Goal: Check status: Check status

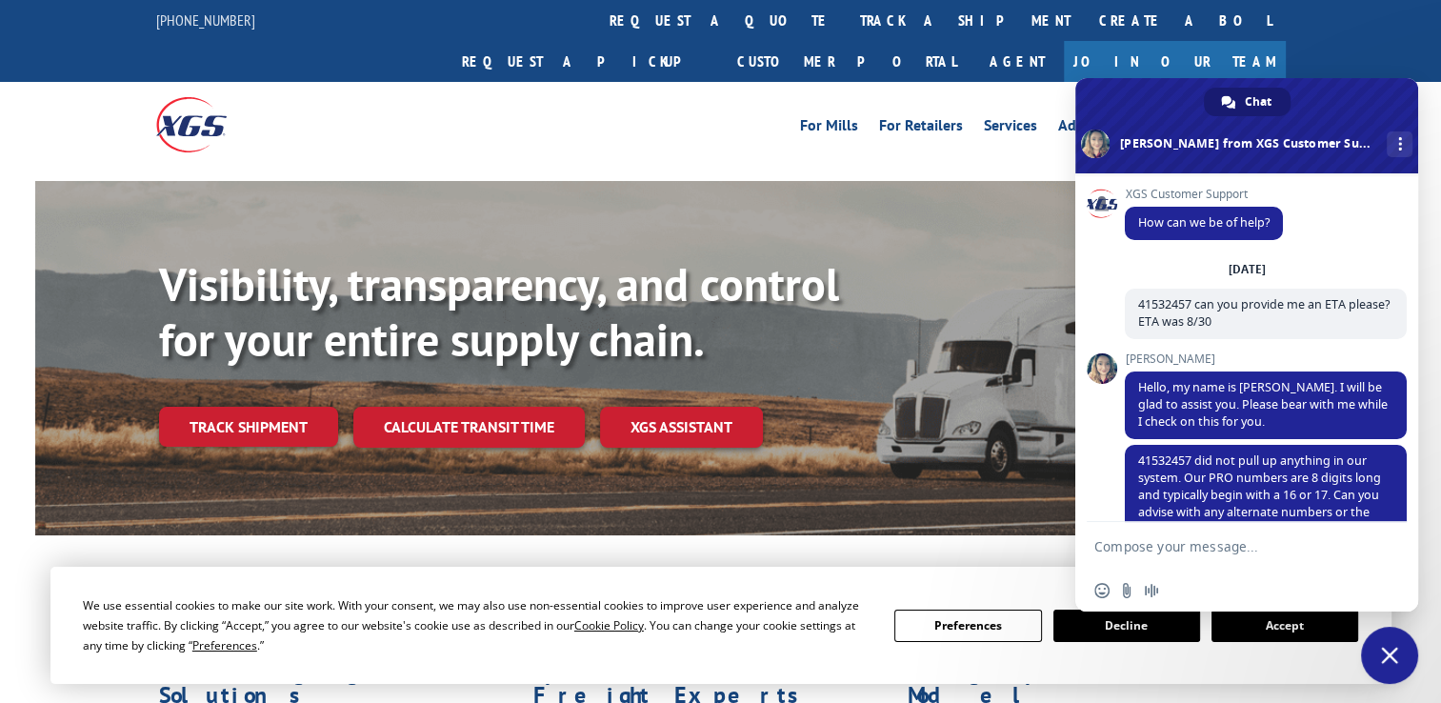
scroll to position [817, 0]
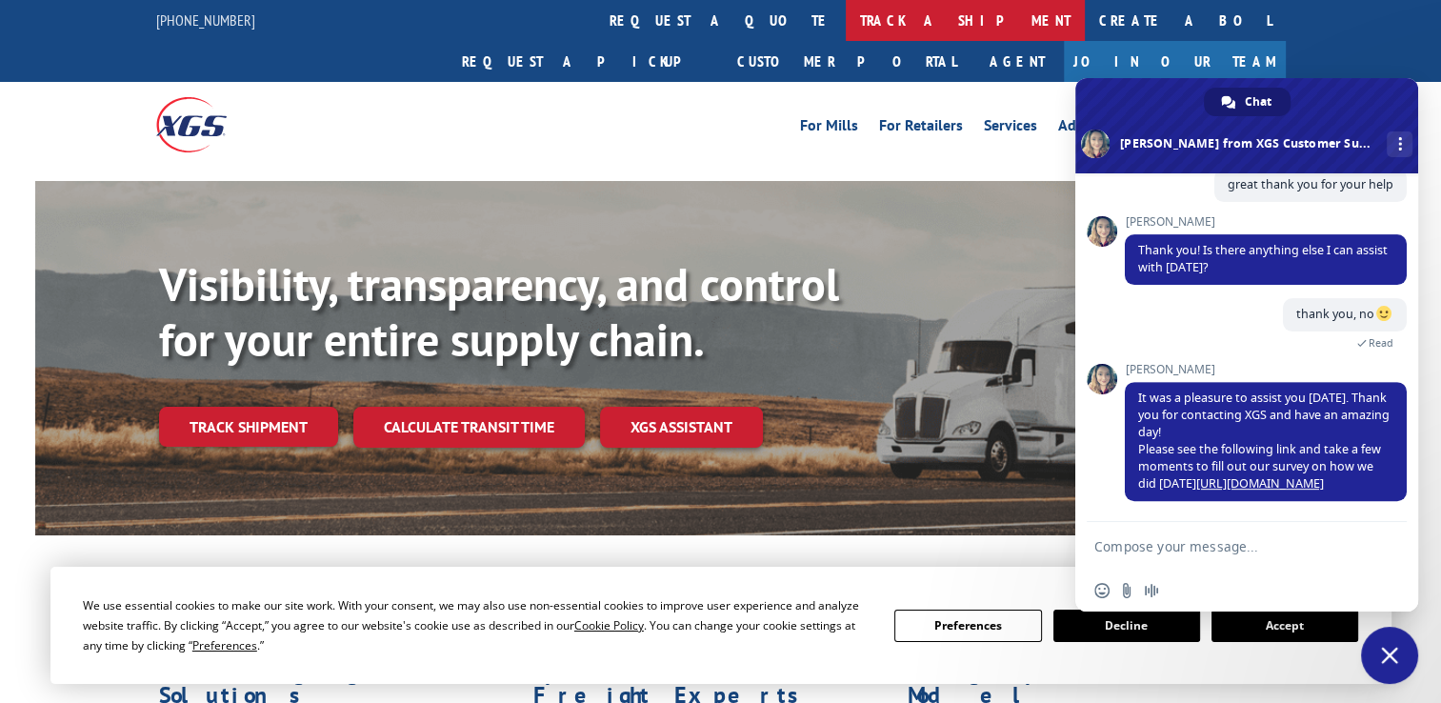
click at [845, 17] on link "track a shipment" at bounding box center [964, 20] width 239 height 41
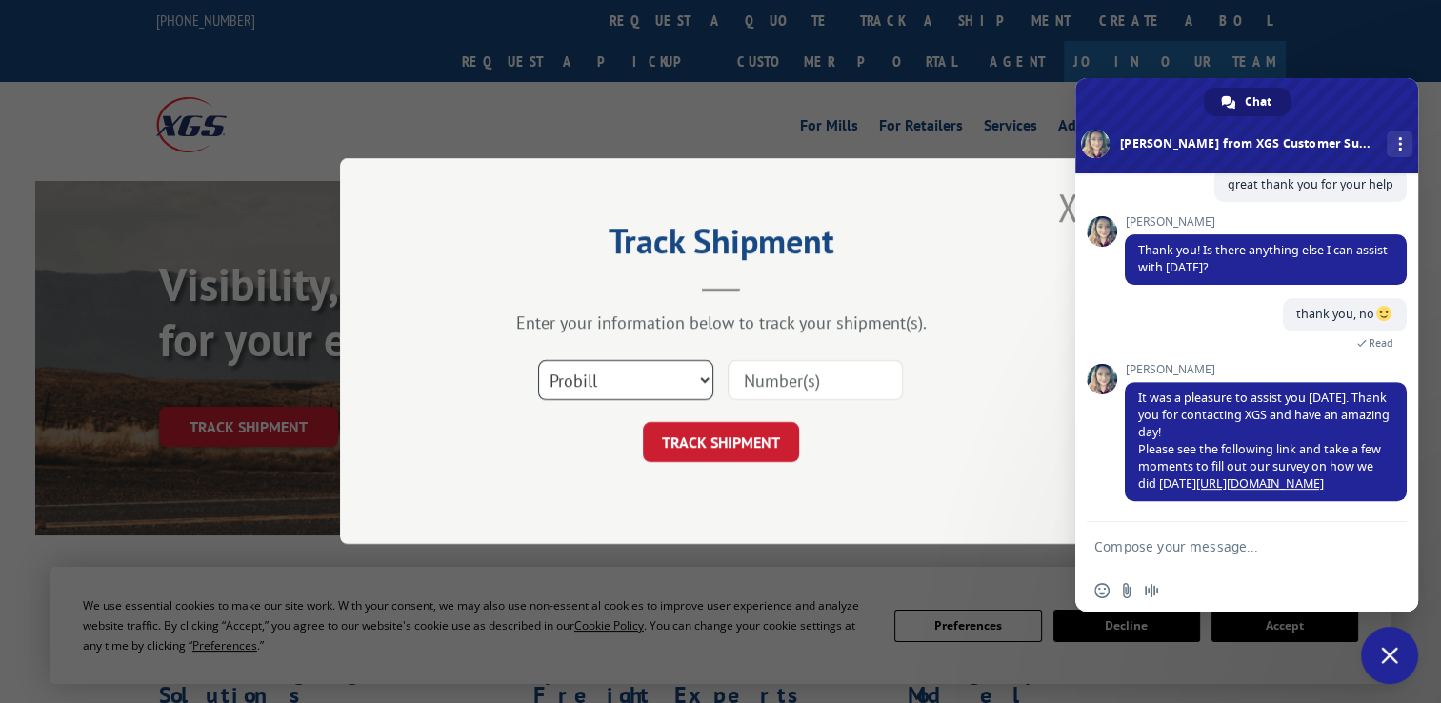
click at [546, 381] on select "Select category... Probill BOL PO" at bounding box center [625, 381] width 175 height 40
select select "po"
click at [538, 361] on select "Select category... Probill BOL PO" at bounding box center [625, 381] width 175 height 40
click at [755, 385] on input at bounding box center [814, 381] width 175 height 40
paste input "12548475"
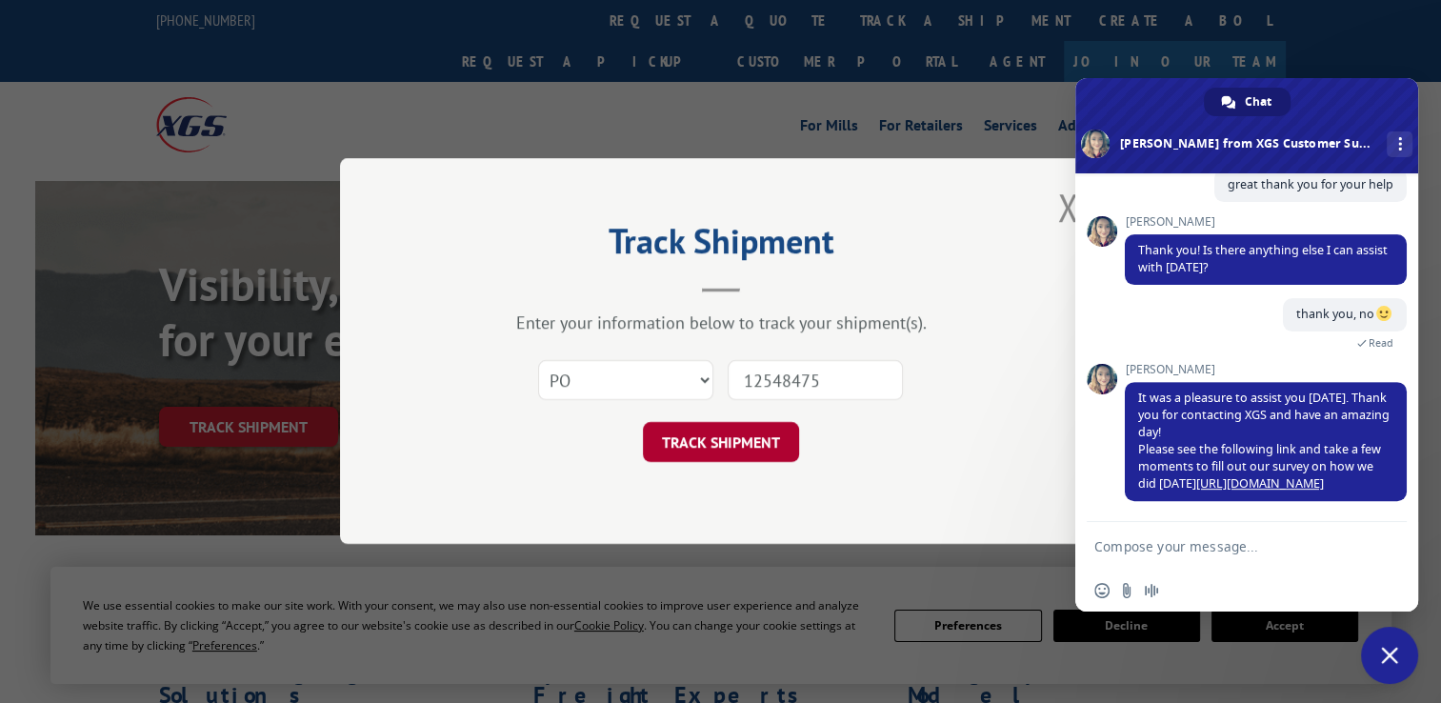
type input "12548475"
click at [769, 447] on button "TRACK SHIPMENT" at bounding box center [721, 443] width 156 height 40
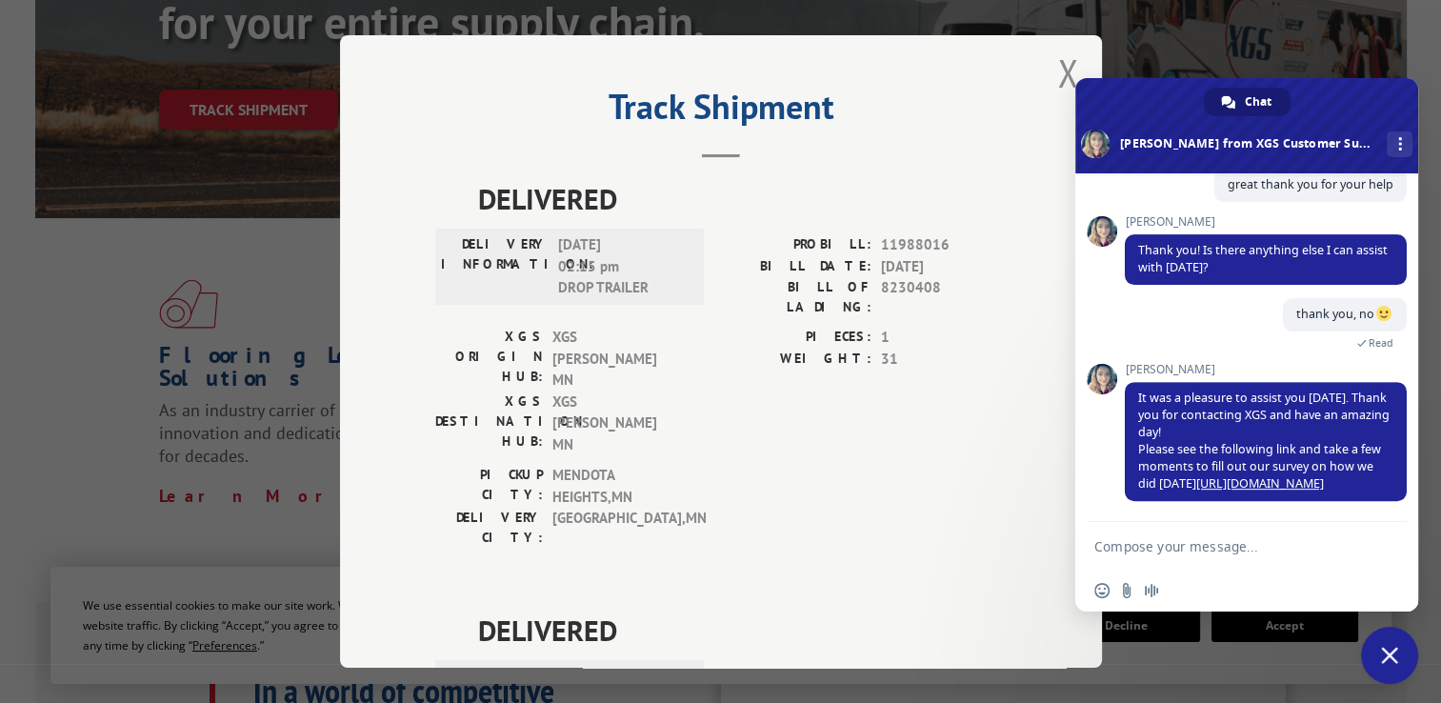
scroll to position [0, 0]
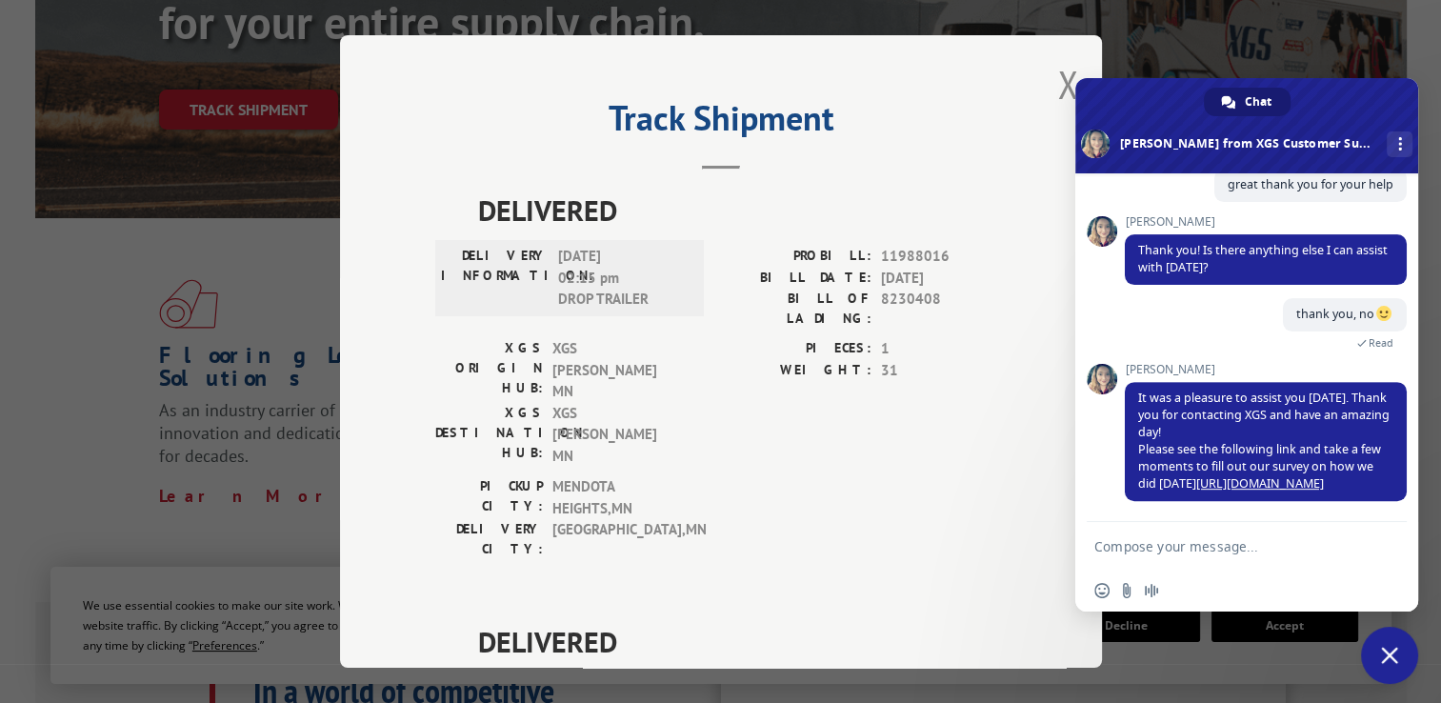
click at [1048, 88] on div "Track Shipment DELIVERED DELIVERY INFORMATION: [DATE] 02:15 pm DROP TRAILER PRO…" at bounding box center [721, 351] width 762 height 632
click at [1059, 80] on button "Close modal" at bounding box center [1067, 84] width 21 height 50
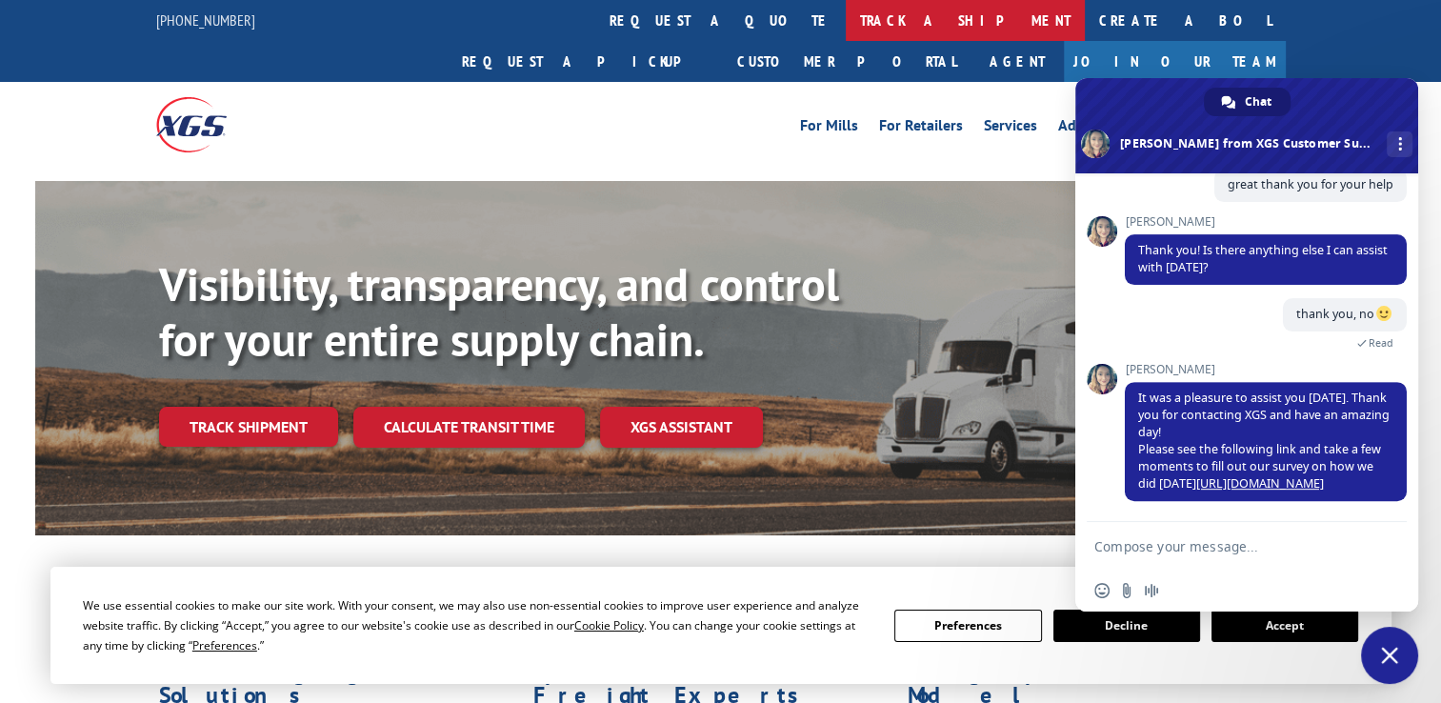
click at [845, 25] on link "track a shipment" at bounding box center [964, 20] width 239 height 41
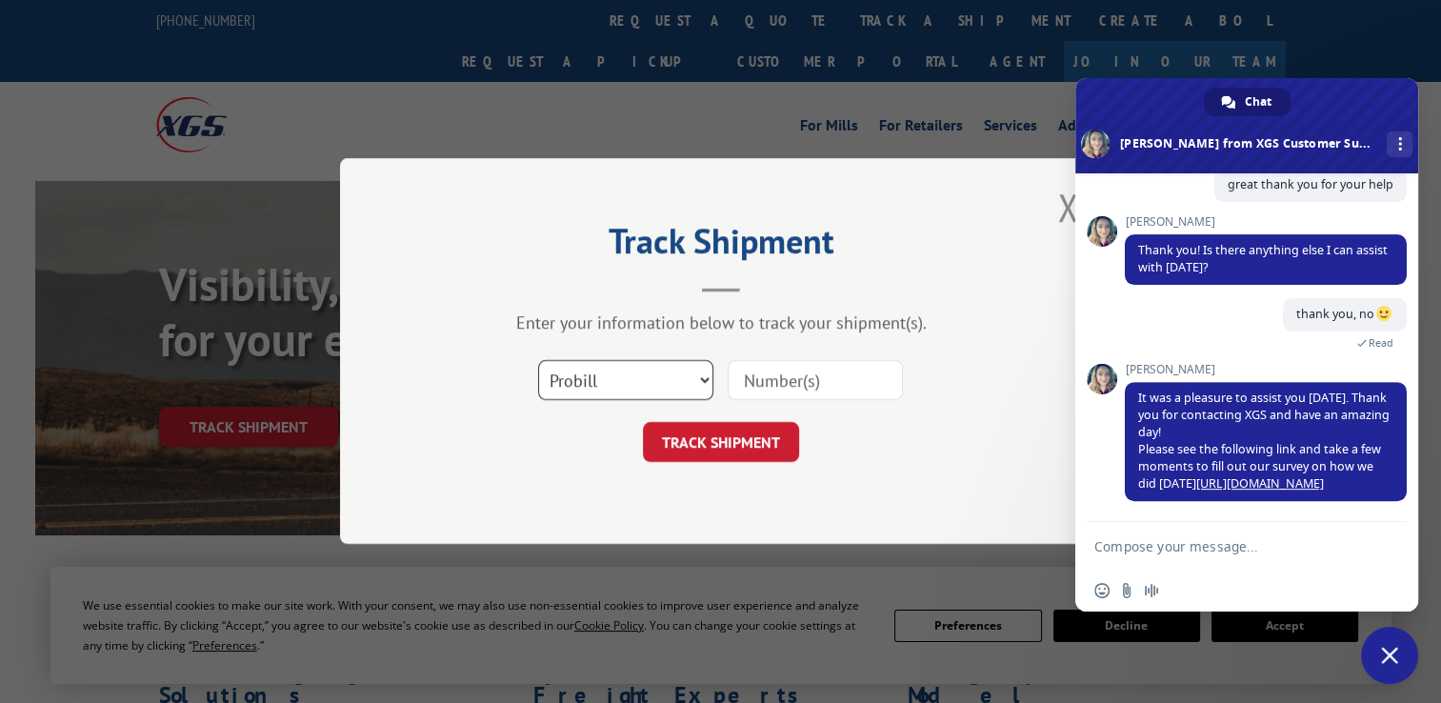
click at [608, 393] on select "Select category... Probill BOL PO" at bounding box center [625, 381] width 175 height 40
select select "po"
click at [538, 361] on select "Select category... Probill BOL PO" at bounding box center [625, 381] width 175 height 40
click at [724, 381] on div "Select category... Probill BOL PO" at bounding box center [720, 380] width 571 height 63
click at [788, 368] on input at bounding box center [814, 381] width 175 height 40
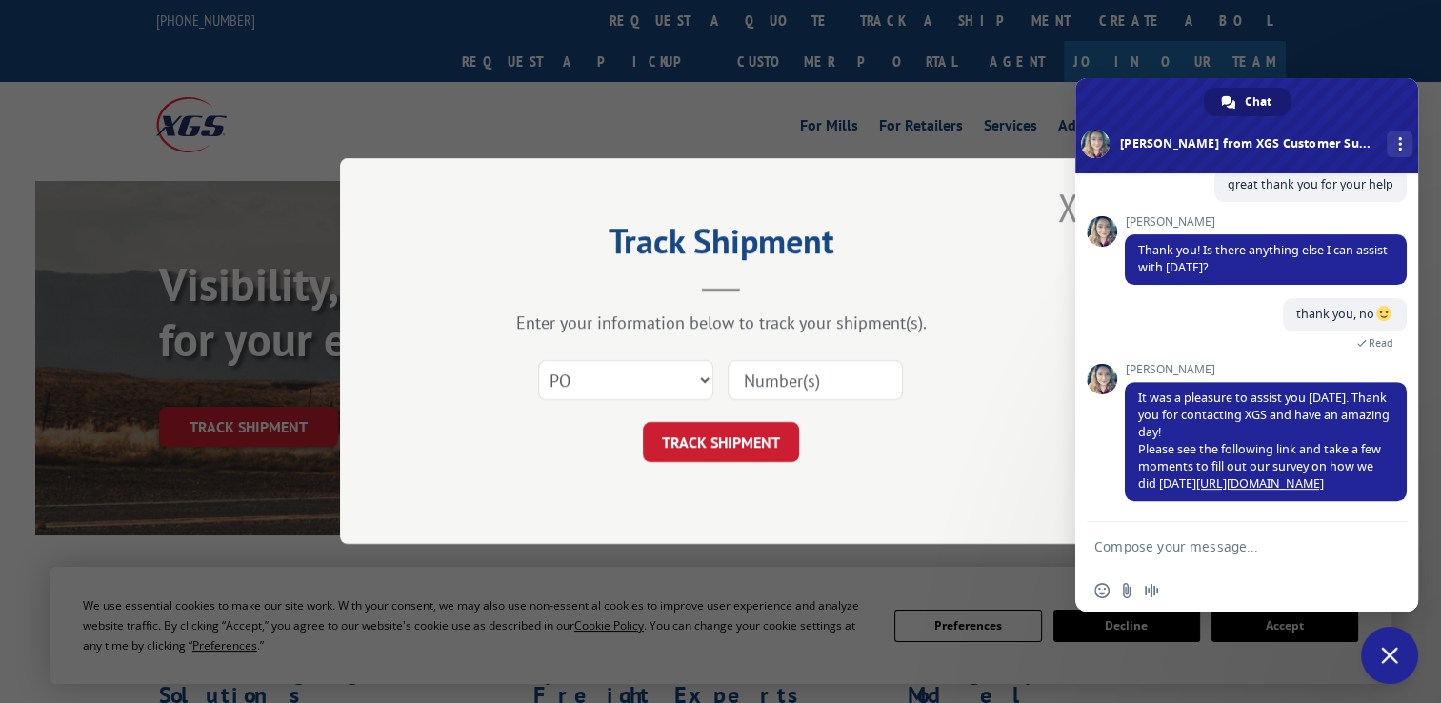
paste input "41532457"
type input "41532457"
click at [746, 450] on button "TRACK SHIPMENT" at bounding box center [721, 443] width 156 height 40
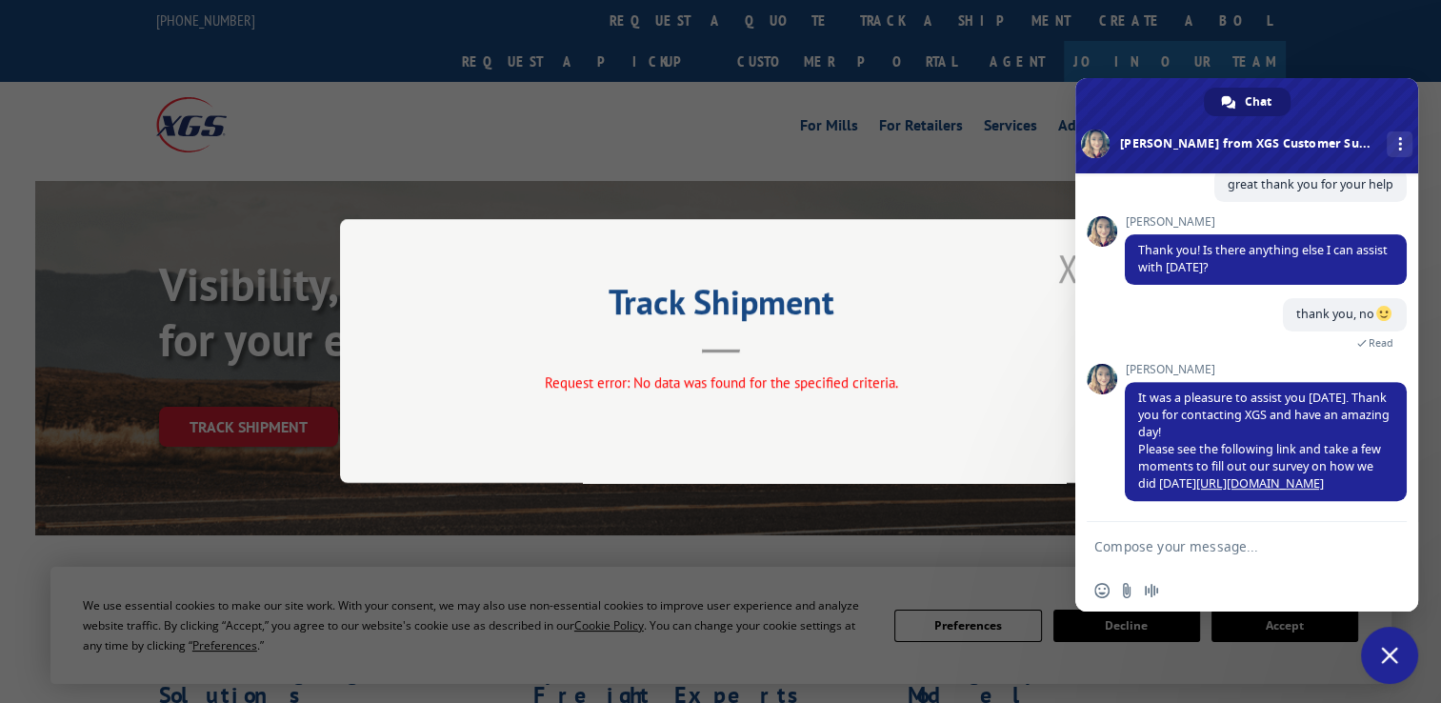
click at [1070, 259] on button "Close modal" at bounding box center [1067, 268] width 21 height 50
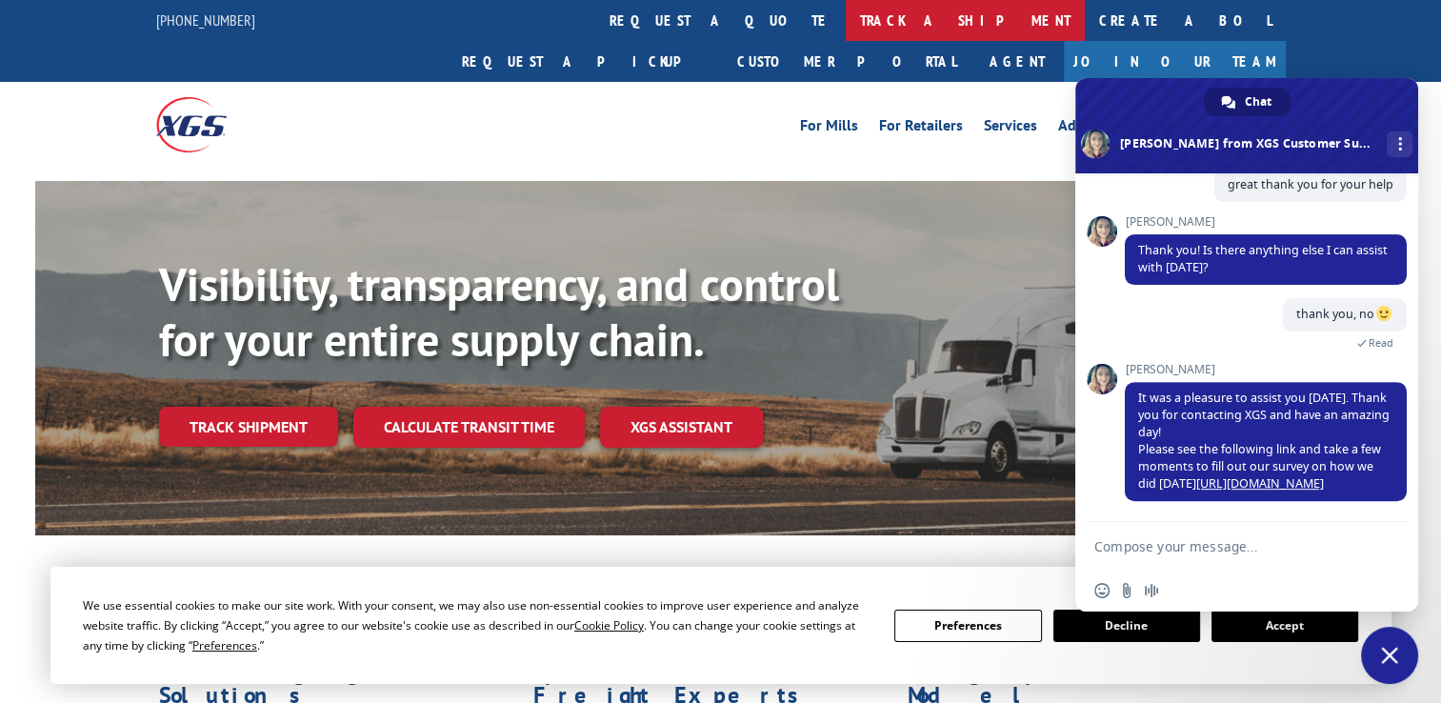
click at [845, 26] on link "track a shipment" at bounding box center [964, 20] width 239 height 41
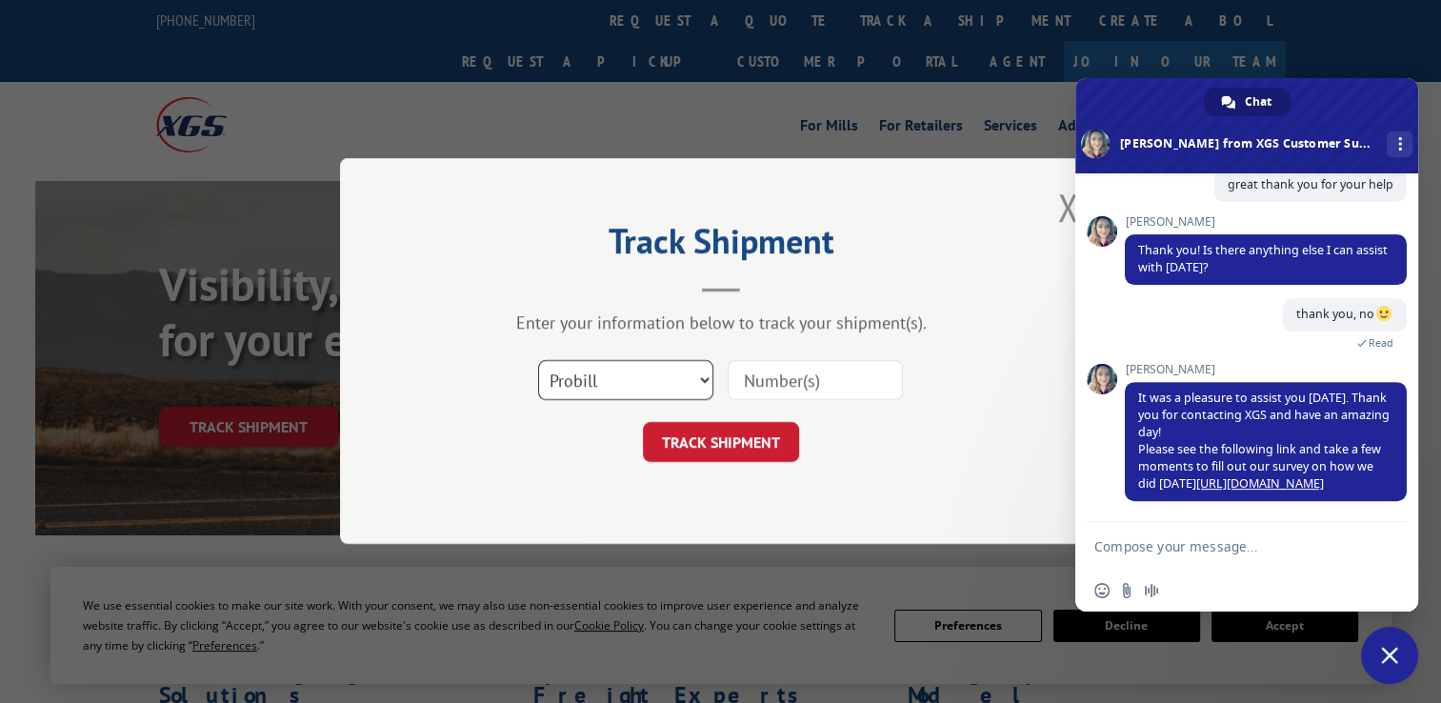
click at [626, 380] on select "Select category... Probill BOL PO" at bounding box center [625, 381] width 175 height 40
select select "po"
click at [538, 361] on select "Select category... Probill BOL PO" at bounding box center [625, 381] width 175 height 40
click at [773, 385] on input at bounding box center [814, 381] width 175 height 40
paste input "45524975"
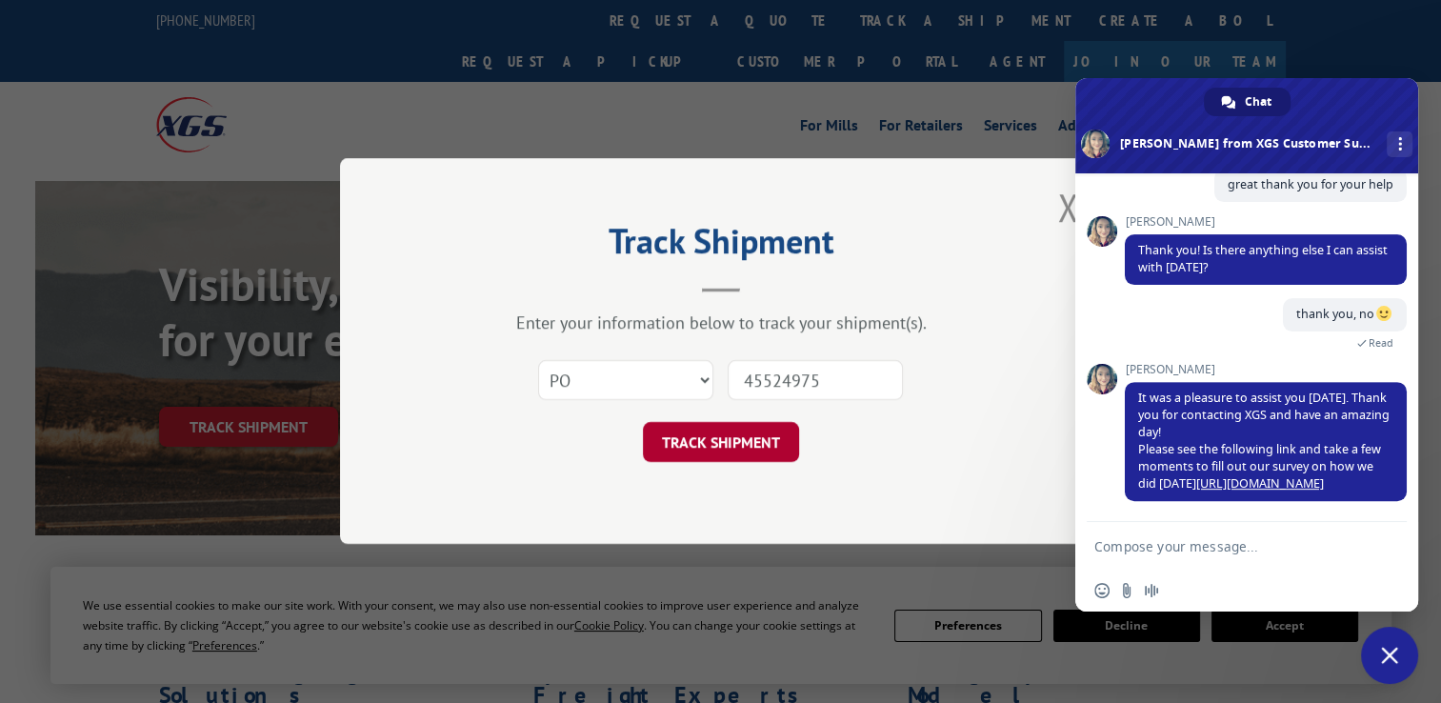
type input "45524975"
click at [722, 426] on button "TRACK SHIPMENT" at bounding box center [721, 443] width 156 height 40
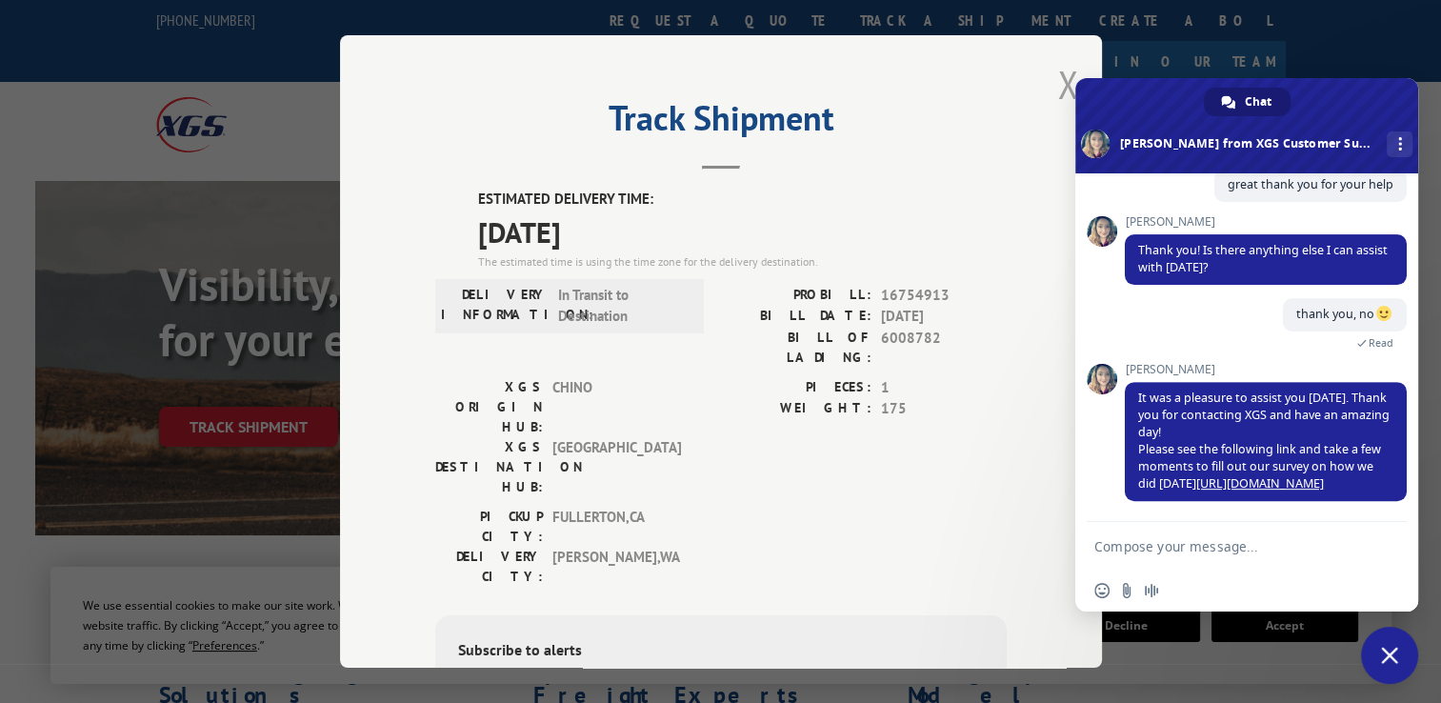
click at [1057, 79] on button "Close modal" at bounding box center [1067, 84] width 21 height 50
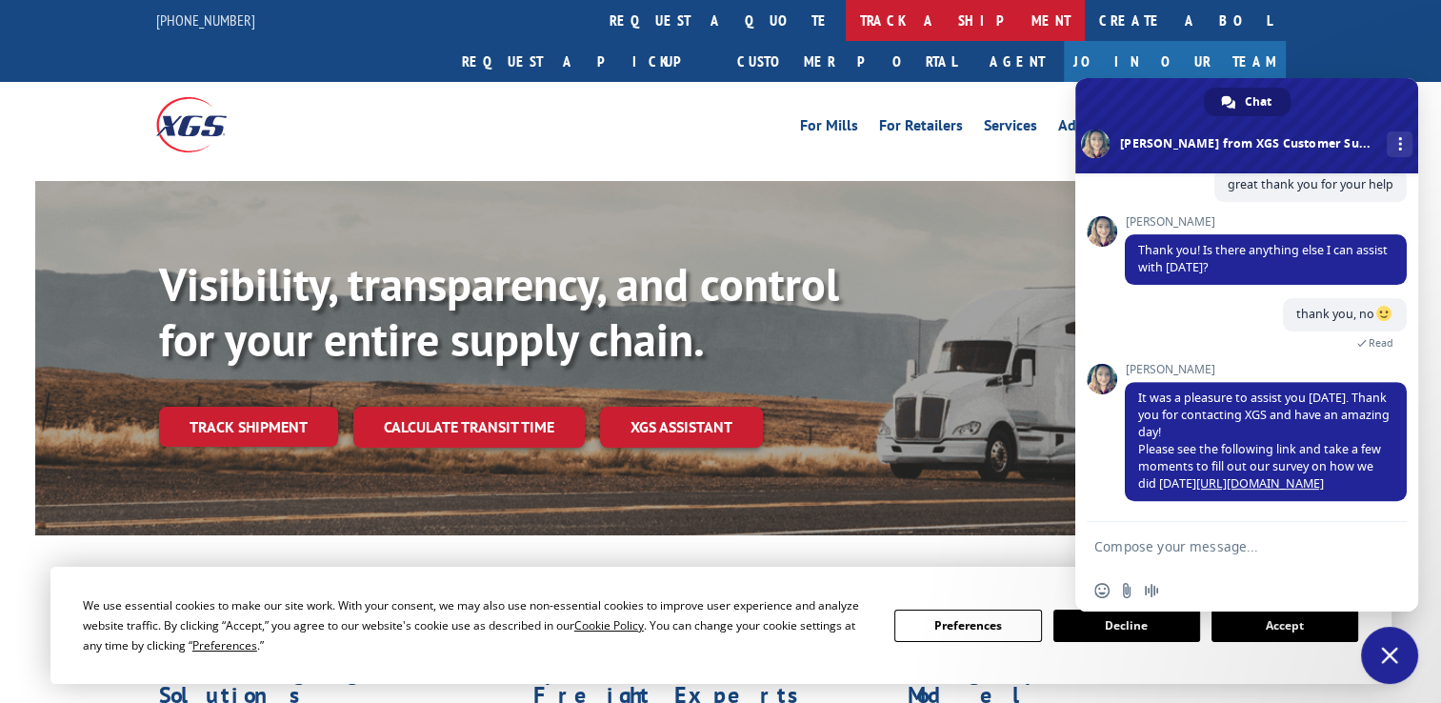
click at [845, 10] on link "track a shipment" at bounding box center [964, 20] width 239 height 41
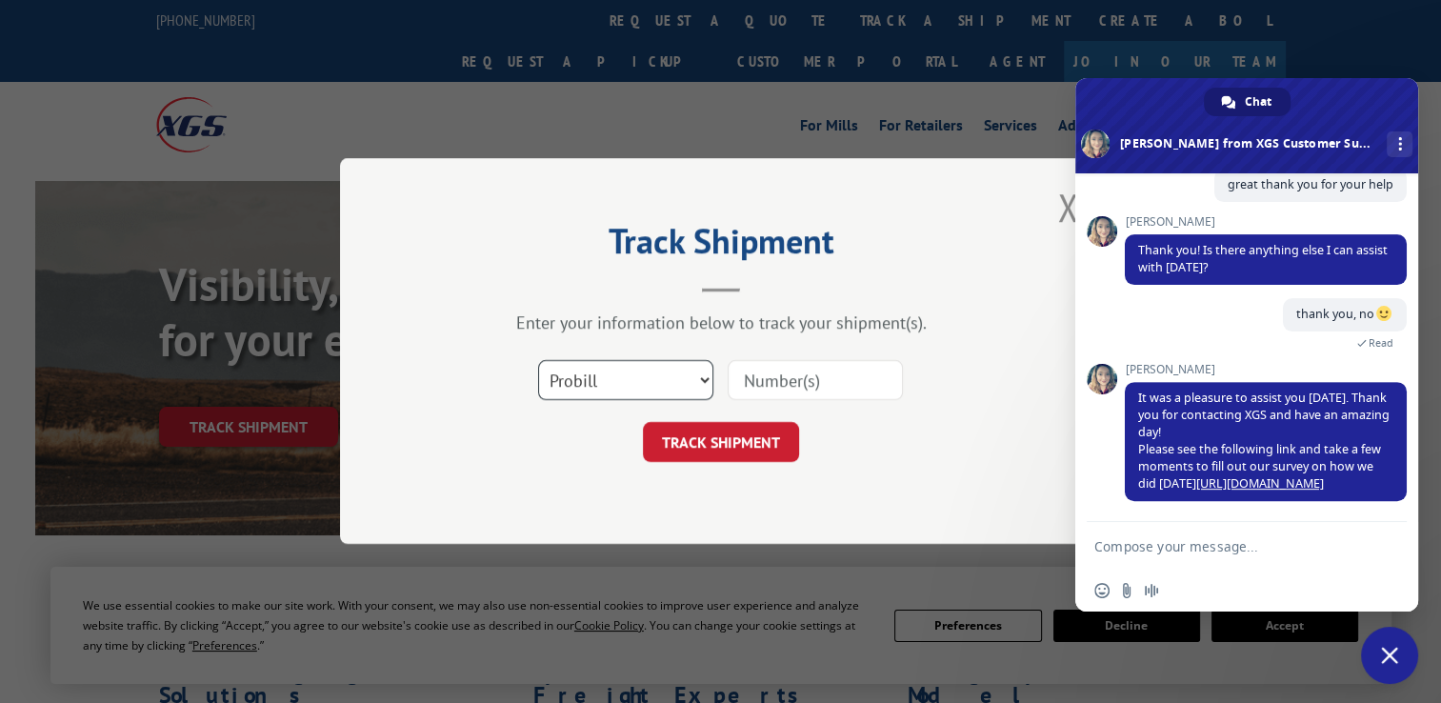
click at [586, 389] on select "Select category... Probill BOL PO" at bounding box center [625, 381] width 175 height 40
select select "po"
click at [538, 361] on select "Select category... Probill BOL PO" at bounding box center [625, 381] width 175 height 40
click at [800, 385] on input at bounding box center [814, 381] width 175 height 40
paste input "12548482"
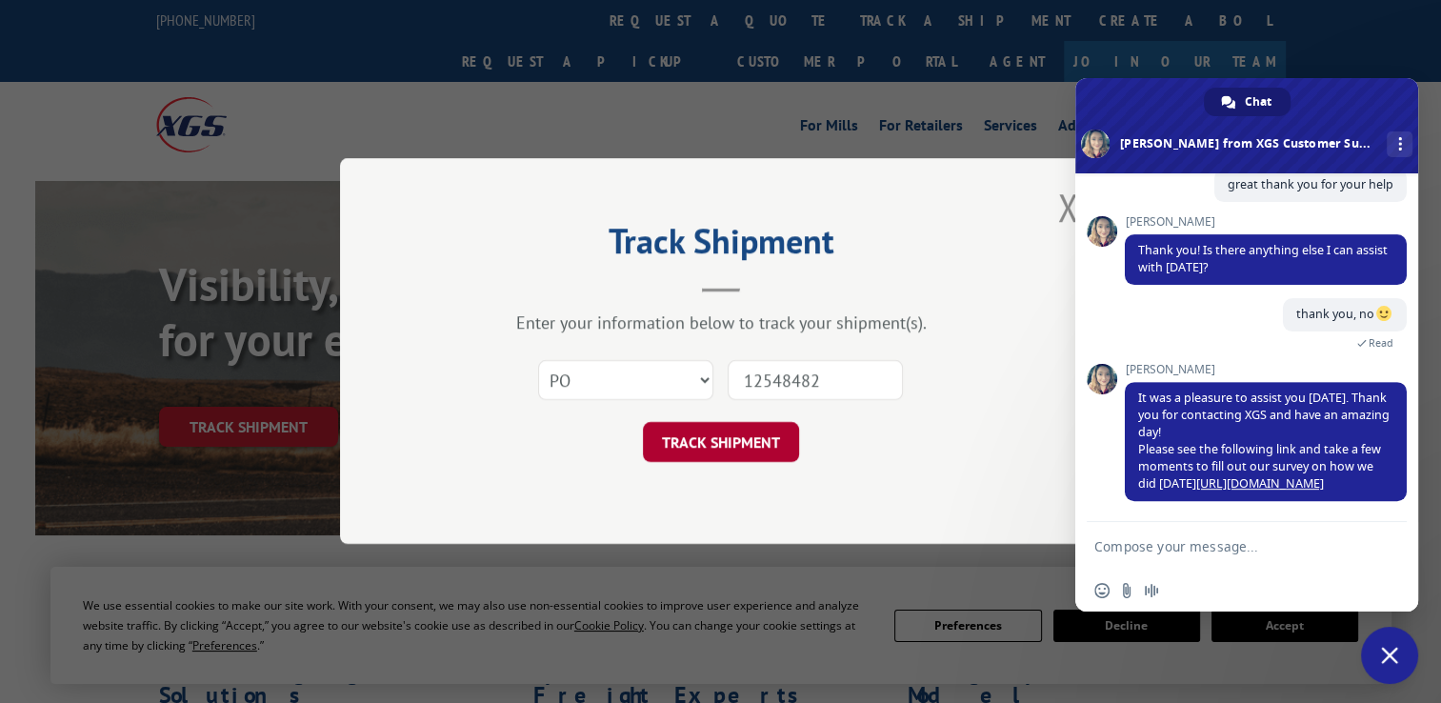
type input "12548482"
click at [713, 433] on button "TRACK SHIPMENT" at bounding box center [721, 443] width 156 height 40
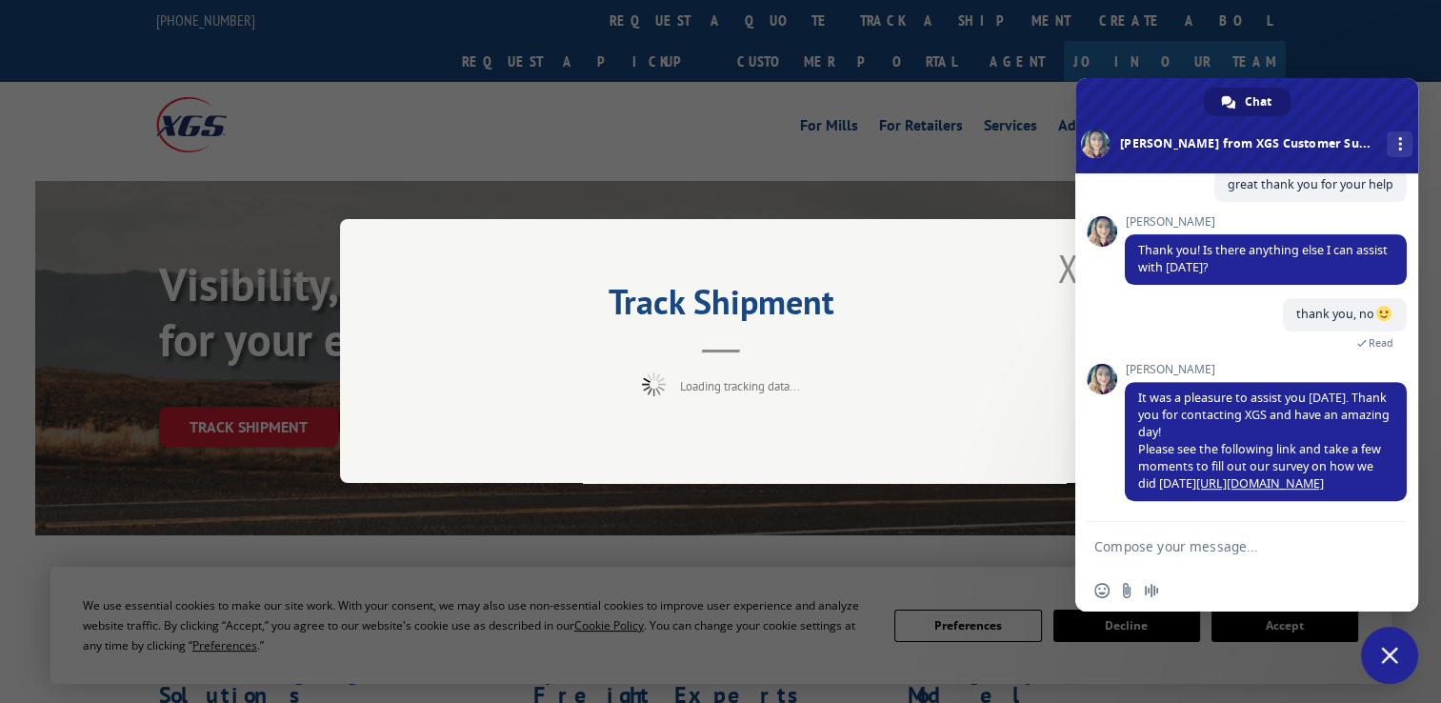
click at [1405, 658] on span "Close chat" at bounding box center [1389, 654] width 57 height 57
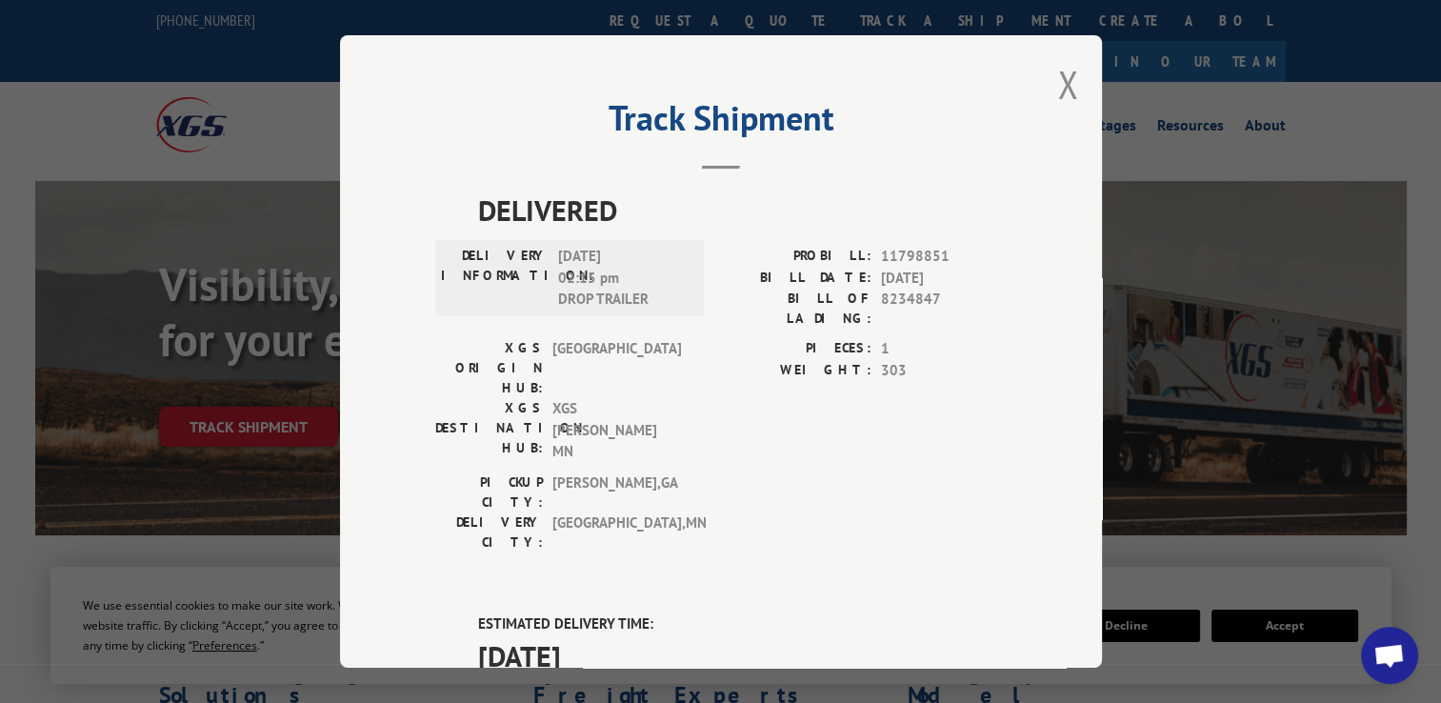
click at [1209, 74] on div "Track Shipment DELIVERED DELIVERY INFORMATION: [DATE] 02:15 pm DROP TRAILER PRO…" at bounding box center [720, 351] width 1441 height 703
click at [1046, 74] on div "Track Shipment DELIVERED DELIVERY INFORMATION: [DATE] 02:15 pm DROP TRAILER PRO…" at bounding box center [721, 351] width 762 height 632
click at [1057, 85] on button "Close modal" at bounding box center [1067, 84] width 21 height 50
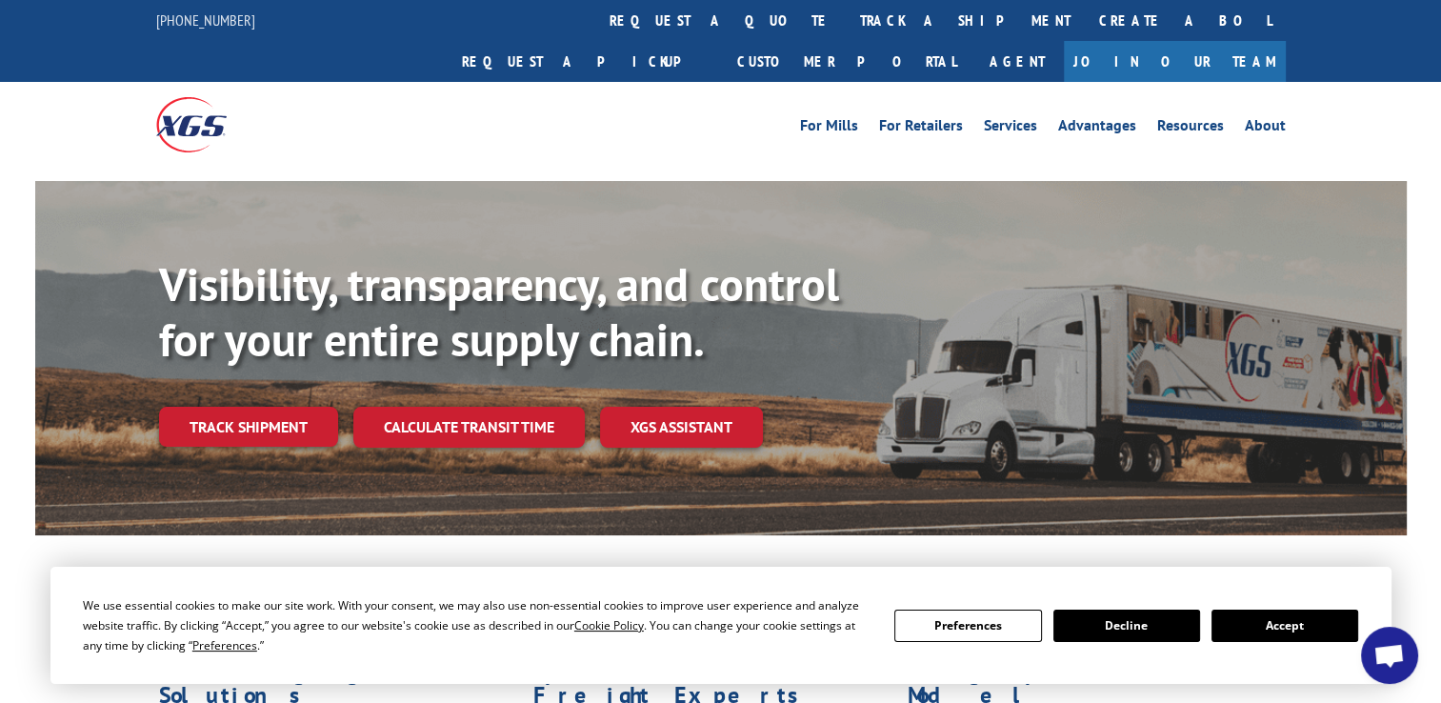
click at [845, 7] on link "track a shipment" at bounding box center [964, 20] width 239 height 41
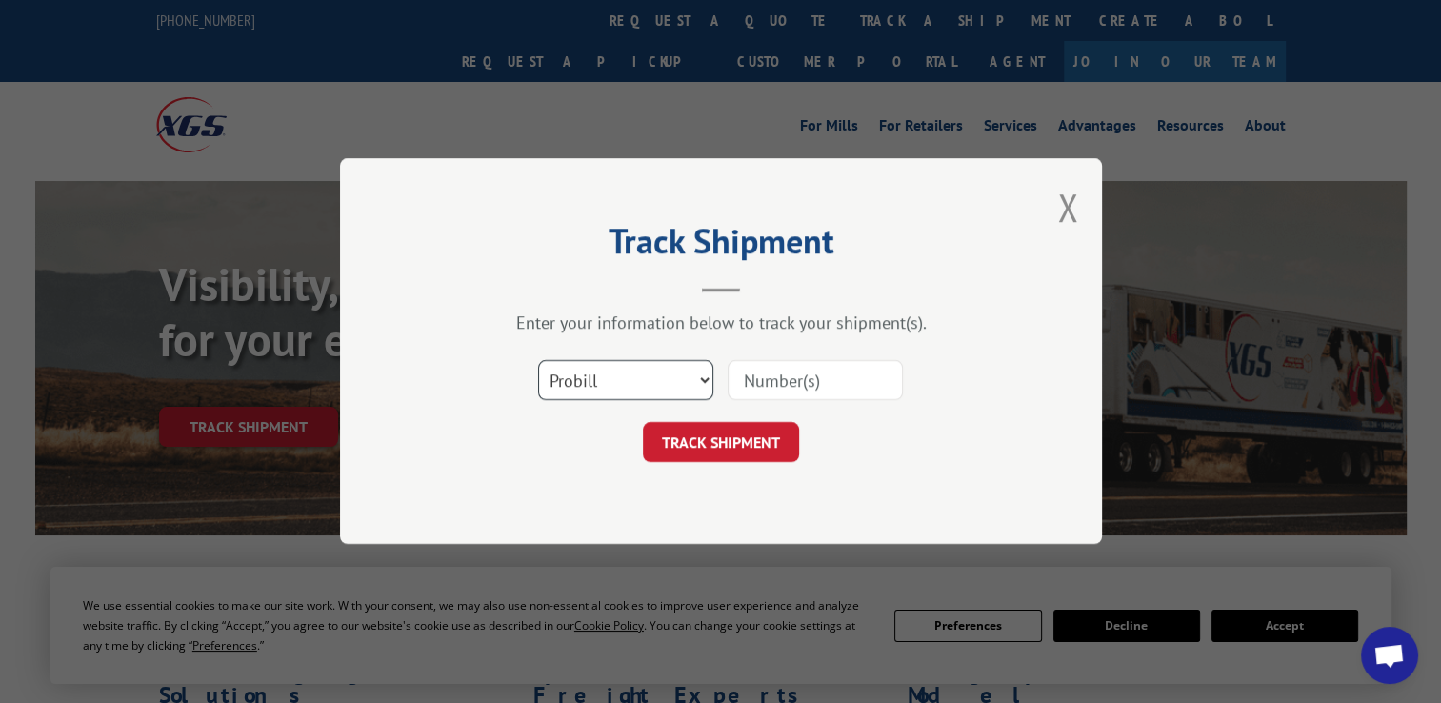
drag, startPoint x: 646, startPoint y: 388, endPoint x: 635, endPoint y: 422, distance: 35.8
click at [635, 422] on form "Select category... Probill BOL PO TRACK SHIPMENT" at bounding box center [720, 405] width 571 height 113
select select "po"
click at [538, 361] on select "Select category... Probill BOL PO" at bounding box center [625, 381] width 175 height 40
click at [785, 375] on input at bounding box center [814, 381] width 175 height 40
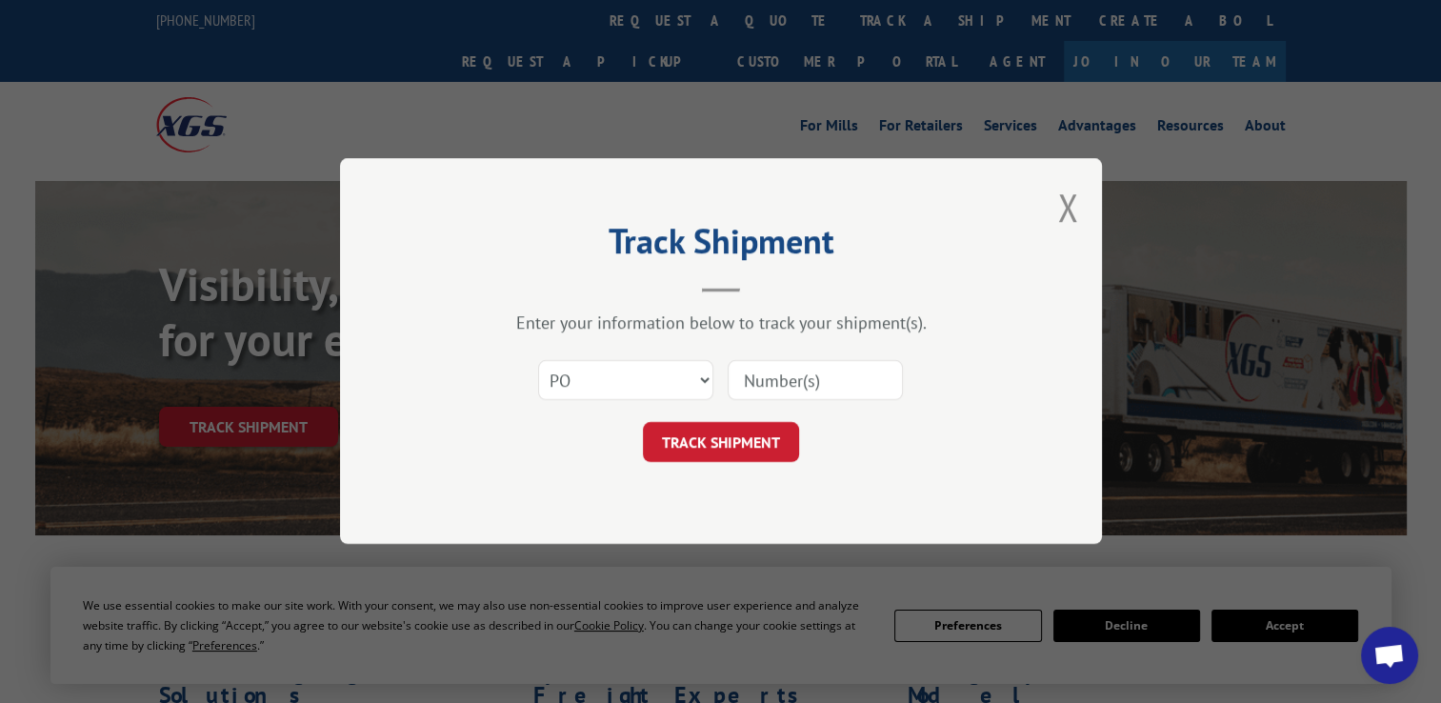
paste input "07512249"
type input "07512249"
click at [727, 439] on button "TRACK SHIPMENT" at bounding box center [721, 443] width 156 height 40
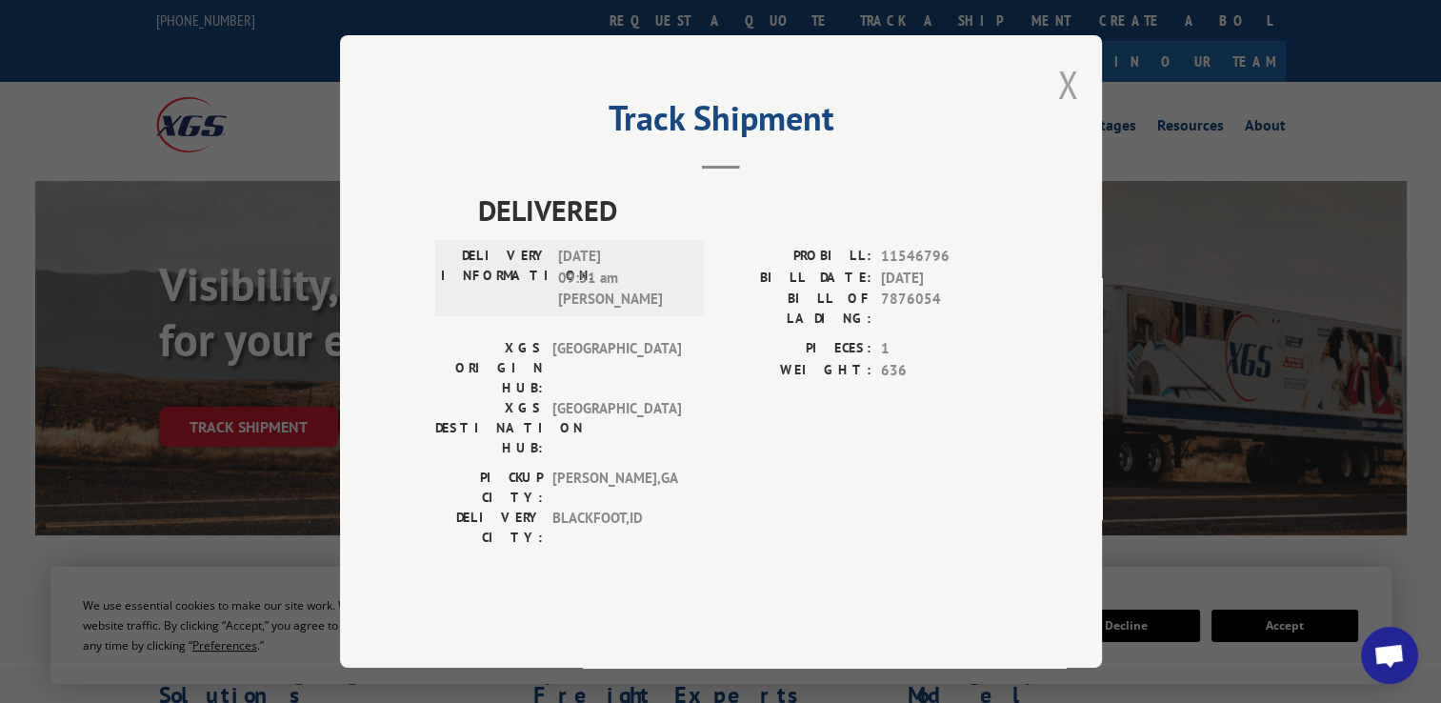
click at [1067, 109] on button "Close modal" at bounding box center [1067, 84] width 21 height 50
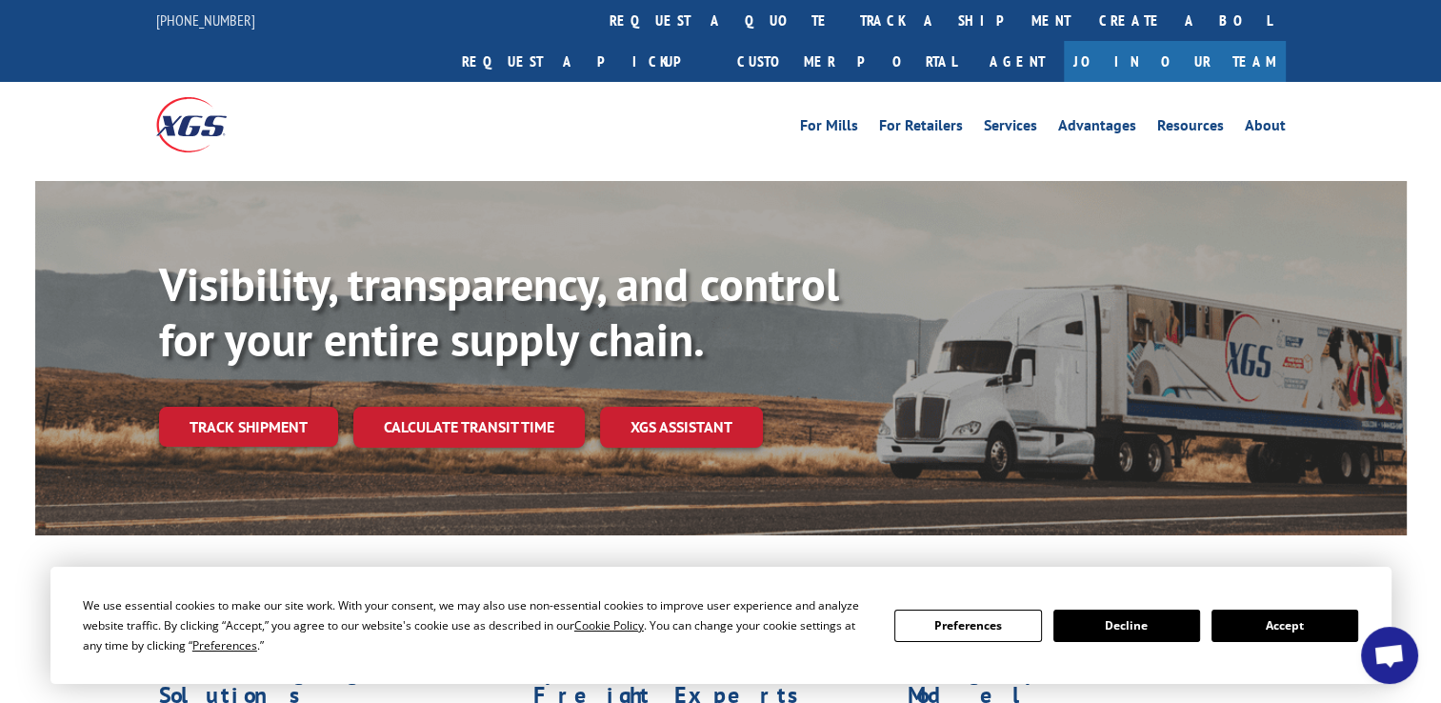
drag, startPoint x: 653, startPoint y: 25, endPoint x: 644, endPoint y: 35, distance: 14.2
click at [845, 28] on link "track a shipment" at bounding box center [964, 20] width 239 height 41
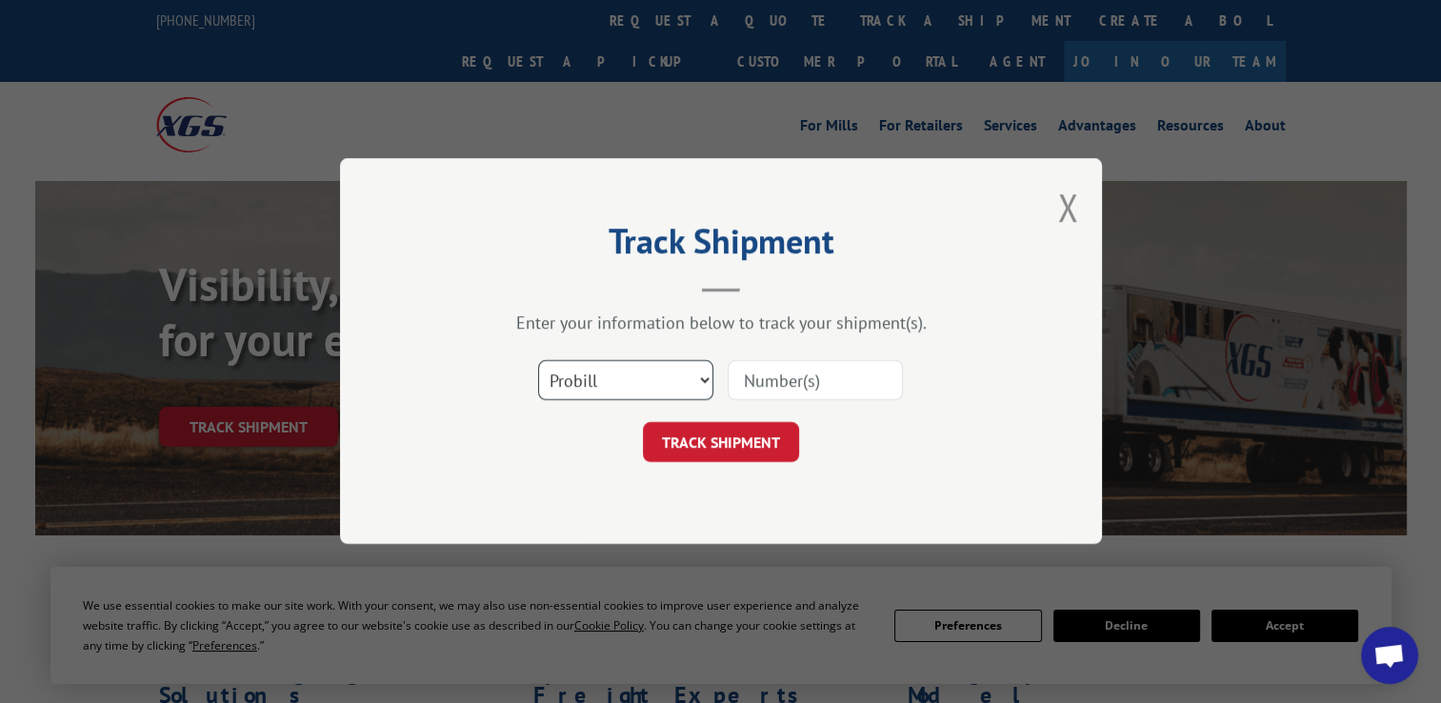
drag, startPoint x: 621, startPoint y: 383, endPoint x: 617, endPoint y: 402, distance: 19.4
click at [621, 383] on select "Select category... Probill BOL PO" at bounding box center [625, 381] width 175 height 40
select select "po"
click at [538, 361] on select "Select category... Probill BOL PO" at bounding box center [625, 381] width 175 height 40
click at [768, 379] on input at bounding box center [814, 381] width 175 height 40
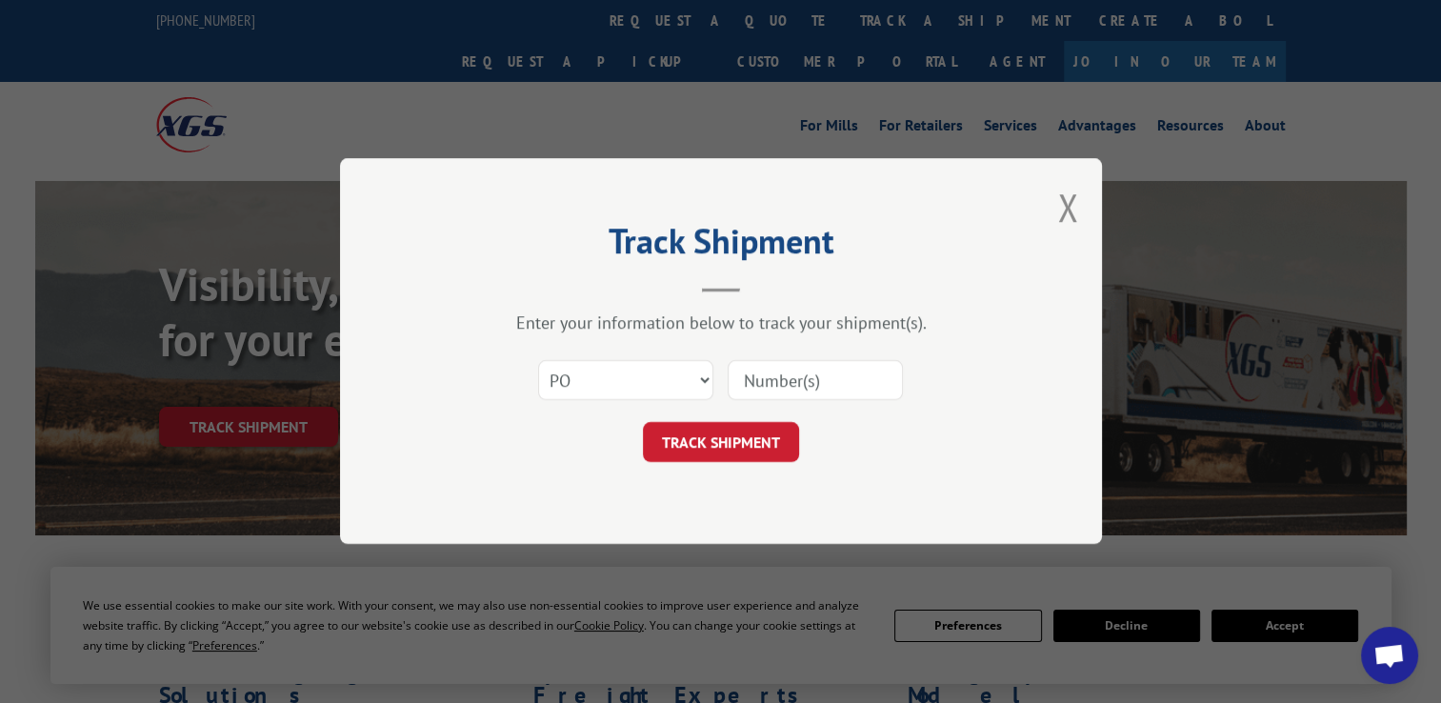
paste input "07512249"
type input "07512249"
click at [774, 444] on button "TRACK SHIPMENT" at bounding box center [721, 443] width 156 height 40
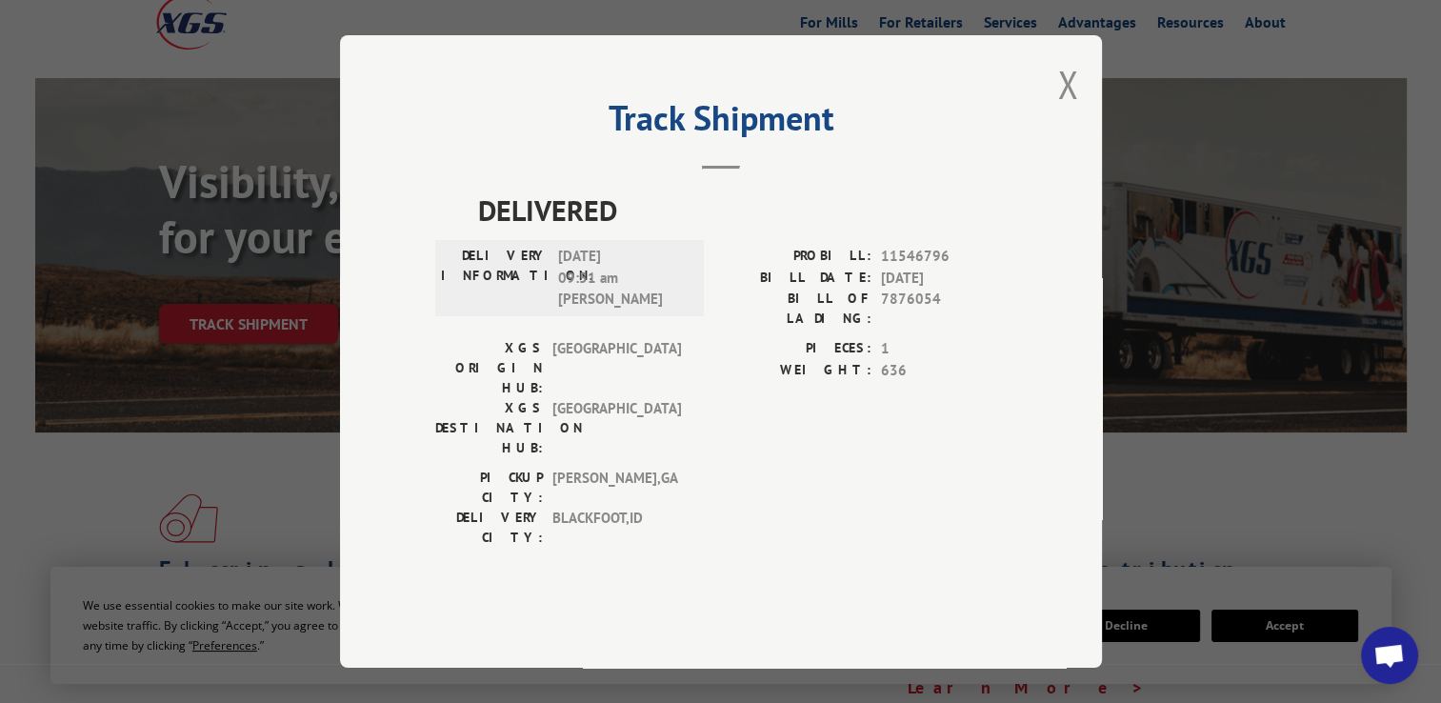
scroll to position [158, 0]
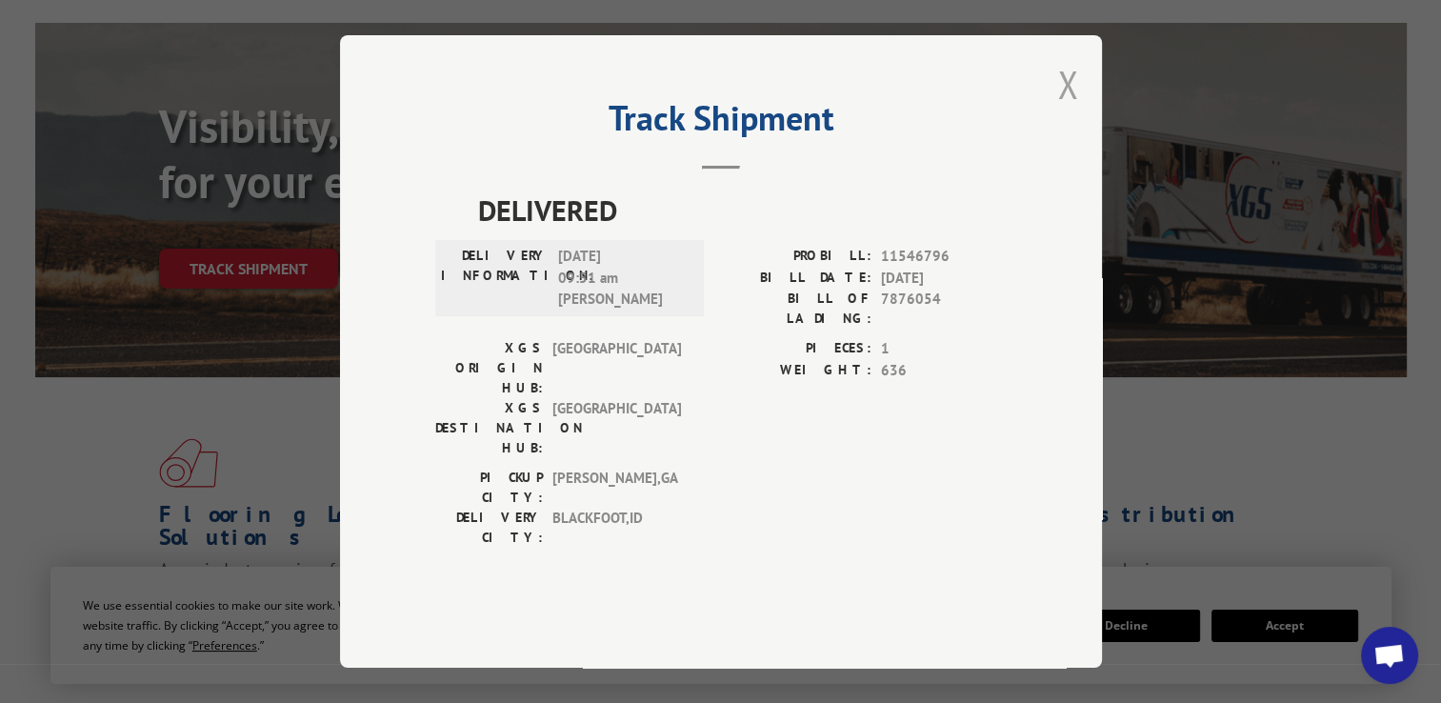
click at [1058, 109] on button "Close modal" at bounding box center [1067, 84] width 21 height 50
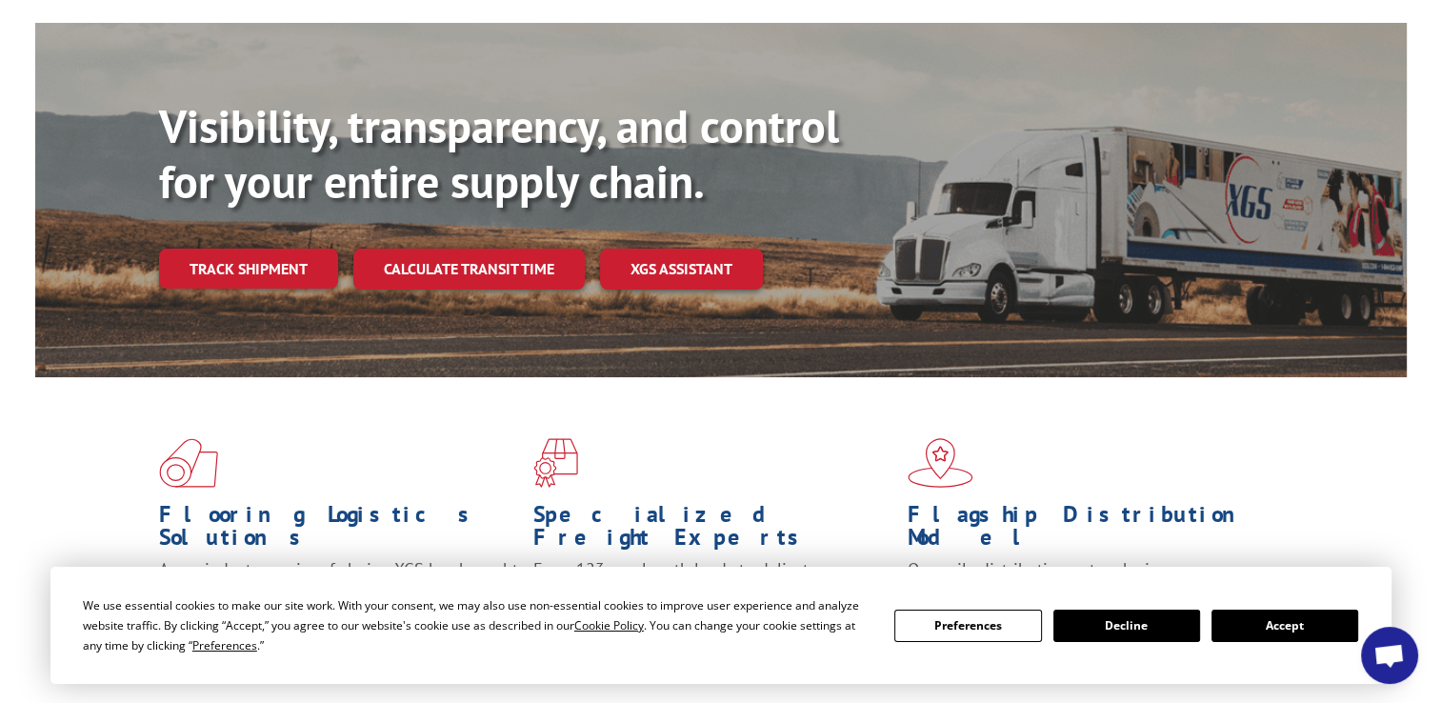
scroll to position [0, 0]
